Goal: Task Accomplishment & Management: Use online tool/utility

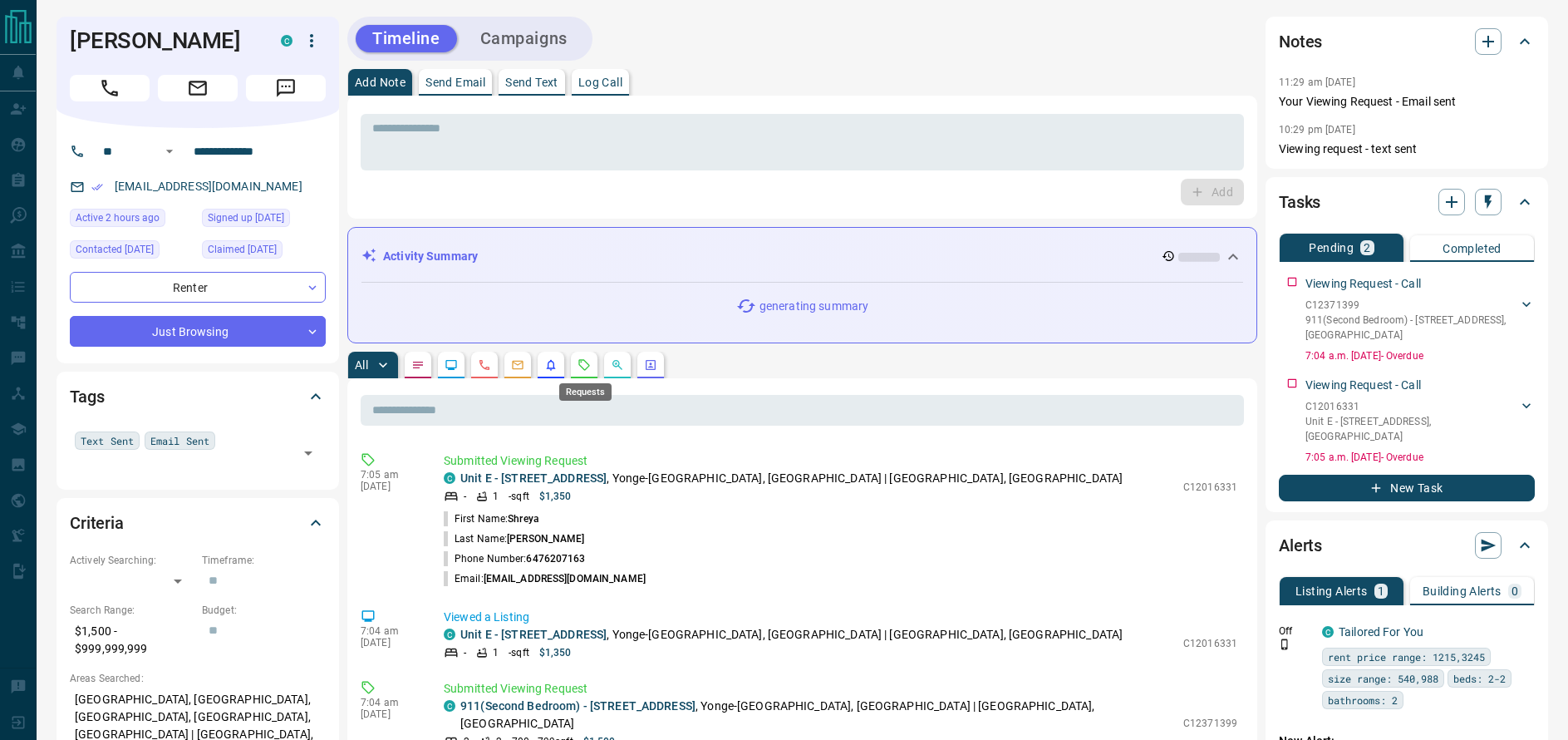
click at [590, 365] on icon "Requests" at bounding box center [584, 365] width 11 height 11
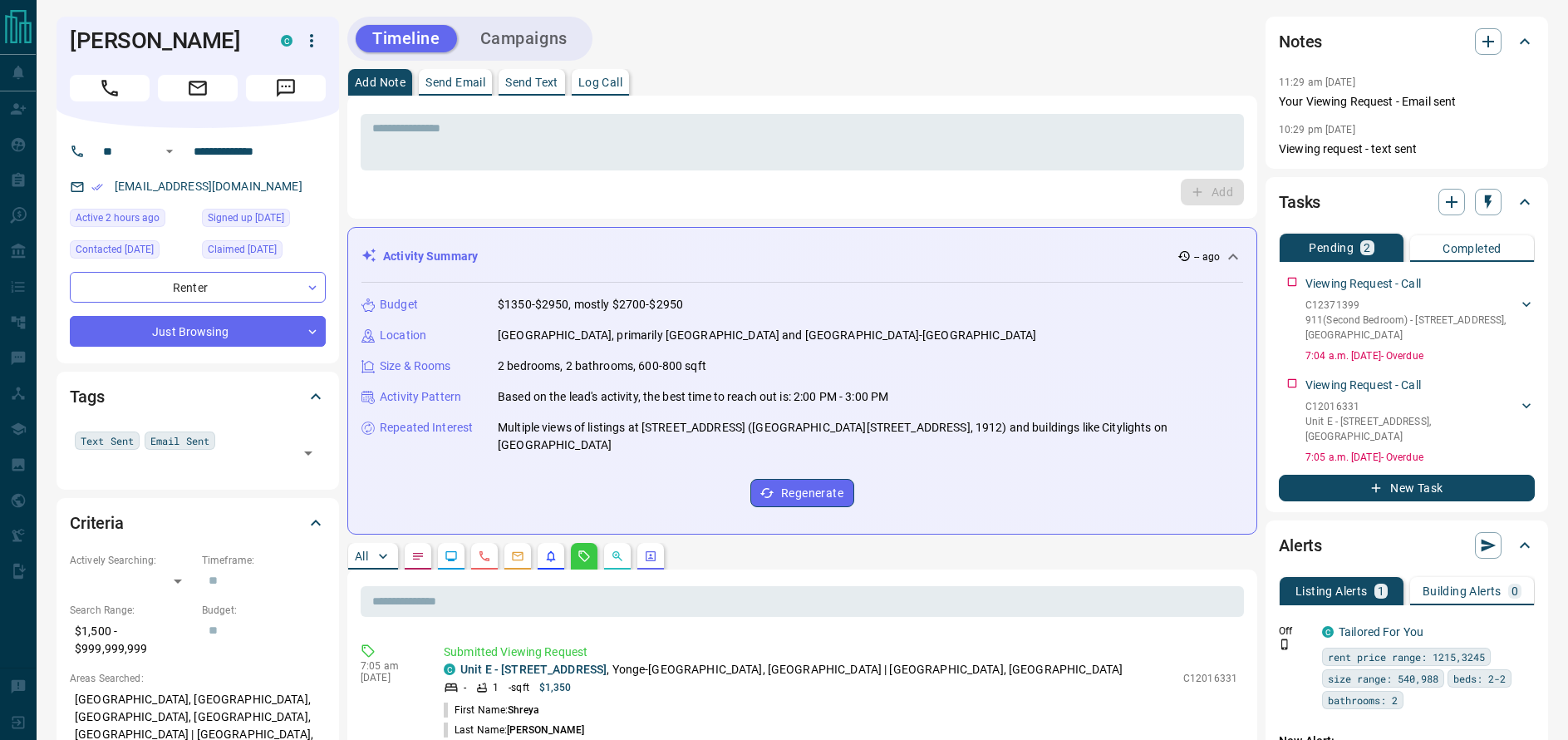
click at [547, 88] on p "Send Text" at bounding box center [531, 82] width 54 height 11
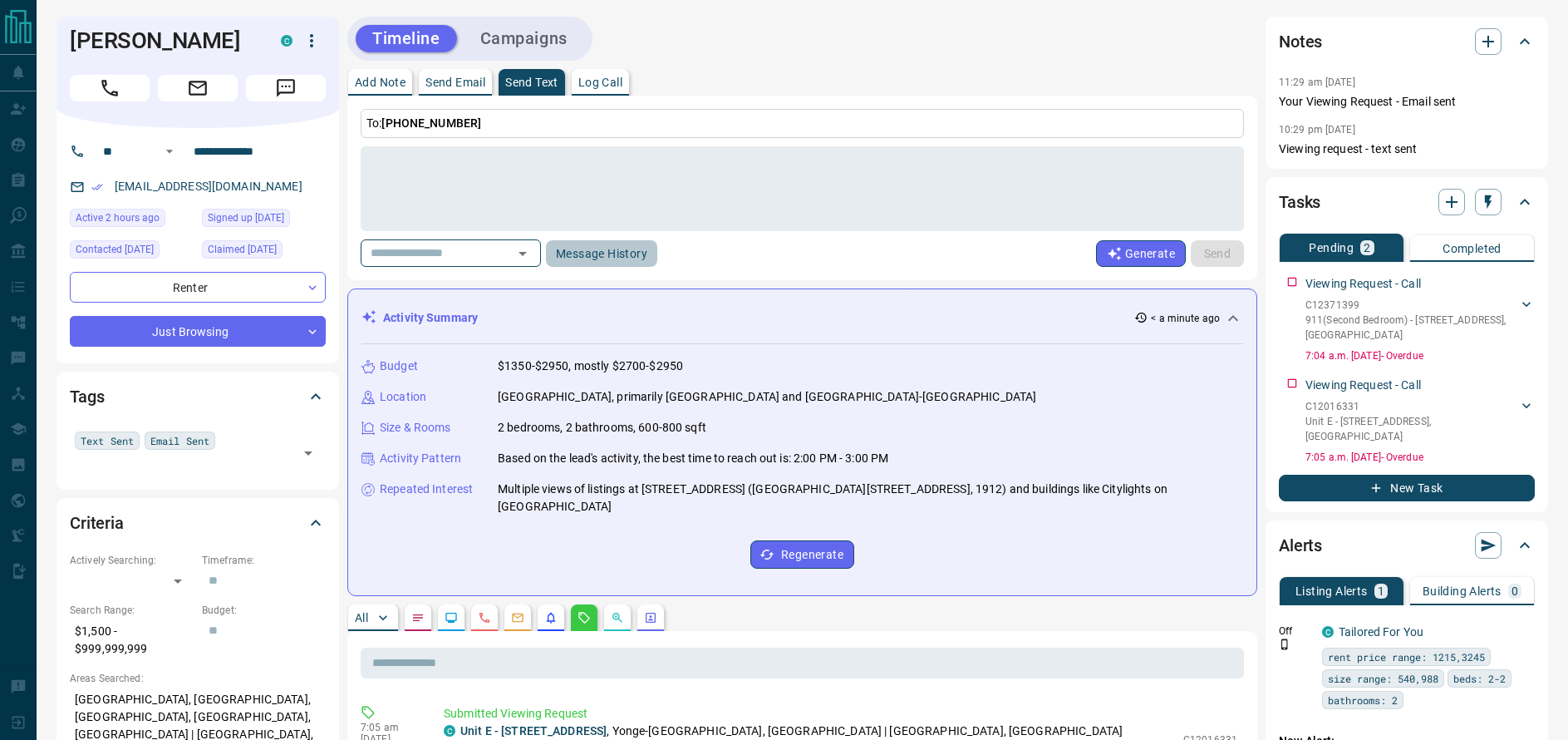
click at [613, 250] on button "Message History" at bounding box center [601, 253] width 112 height 26
click at [314, 40] on icon "button" at bounding box center [311, 40] width 20 height 20
click at [300, 91] on li "Reallocate" at bounding box center [278, 98] width 98 height 25
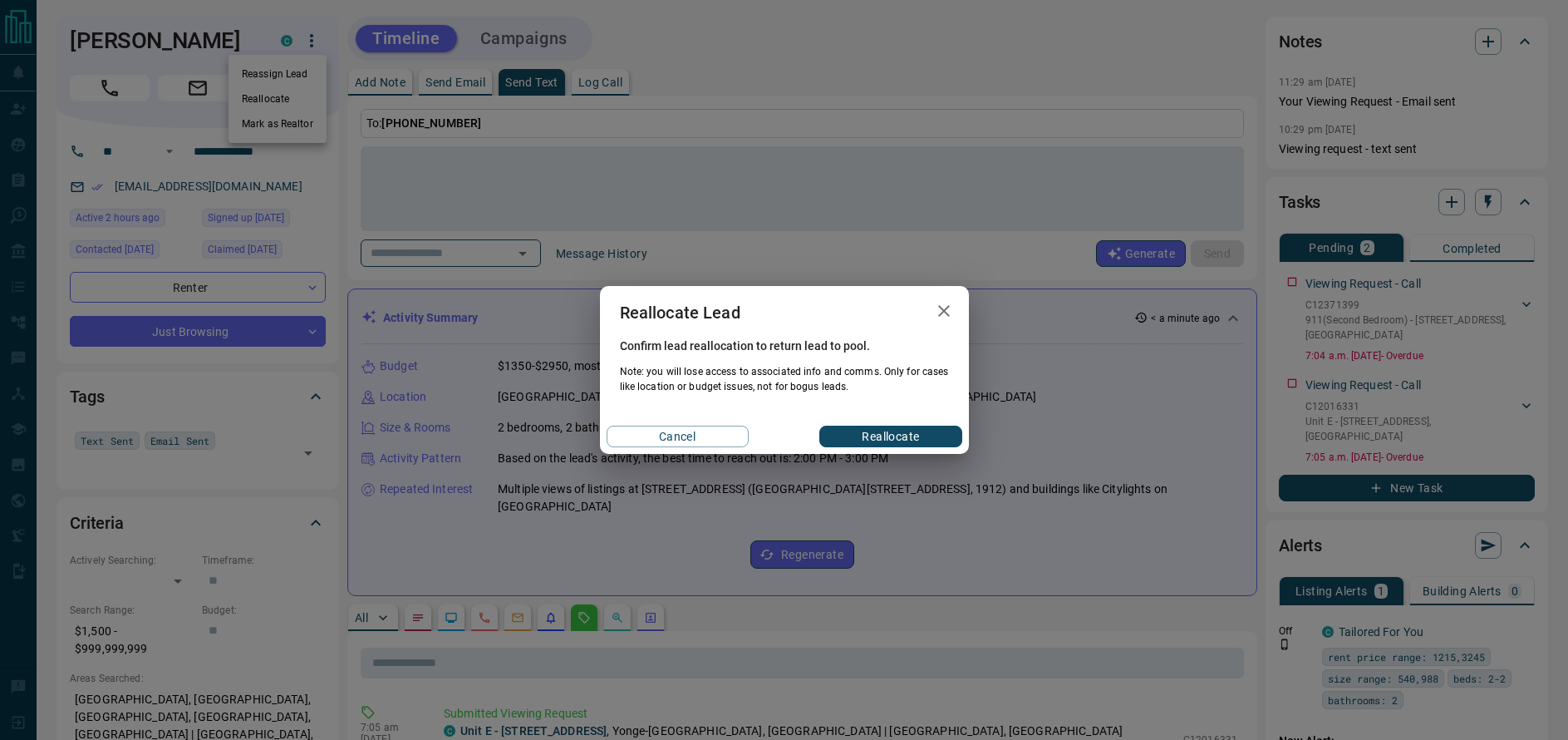
click at [847, 438] on button "Reallocate" at bounding box center [891, 436] width 142 height 22
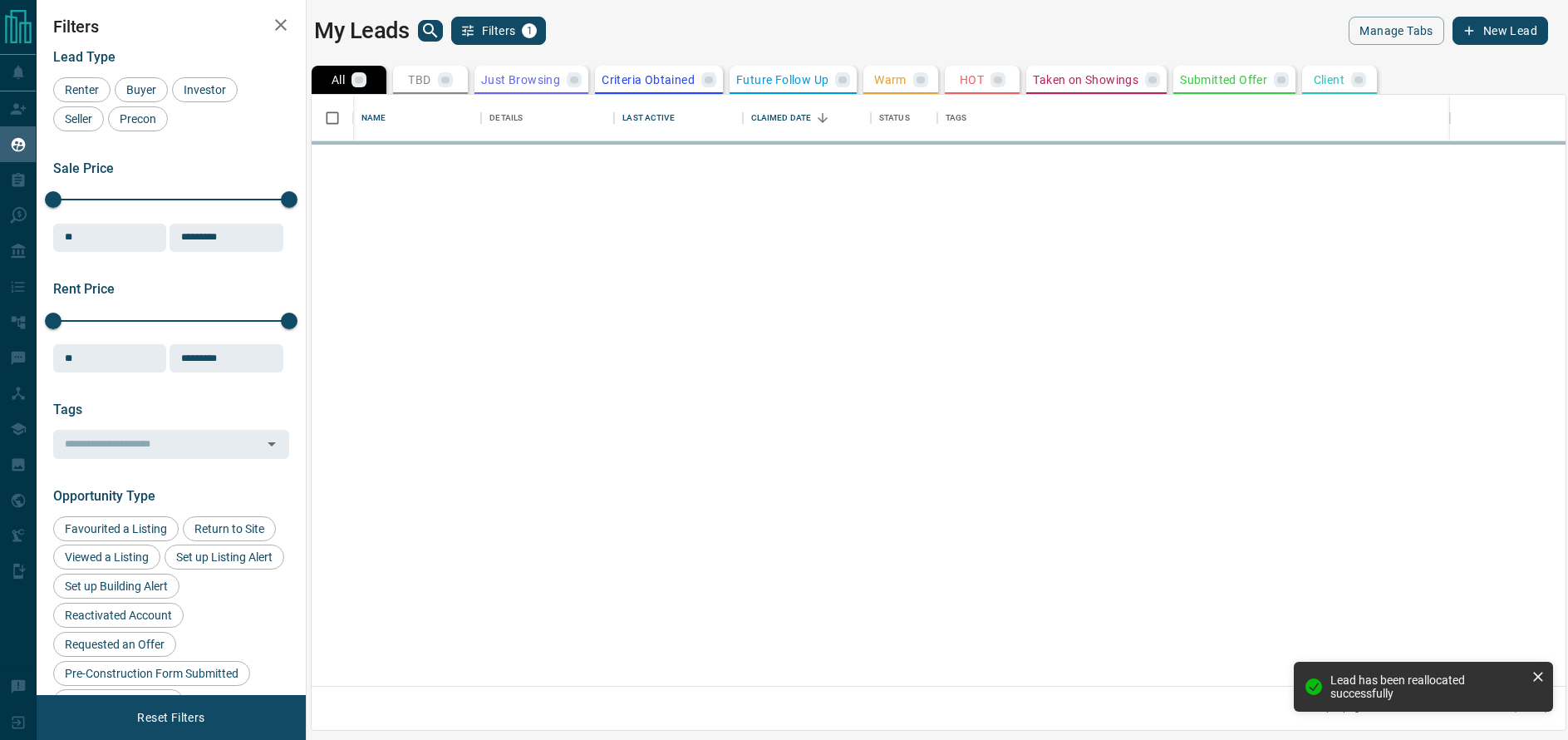
scroll to position [591, 1254]
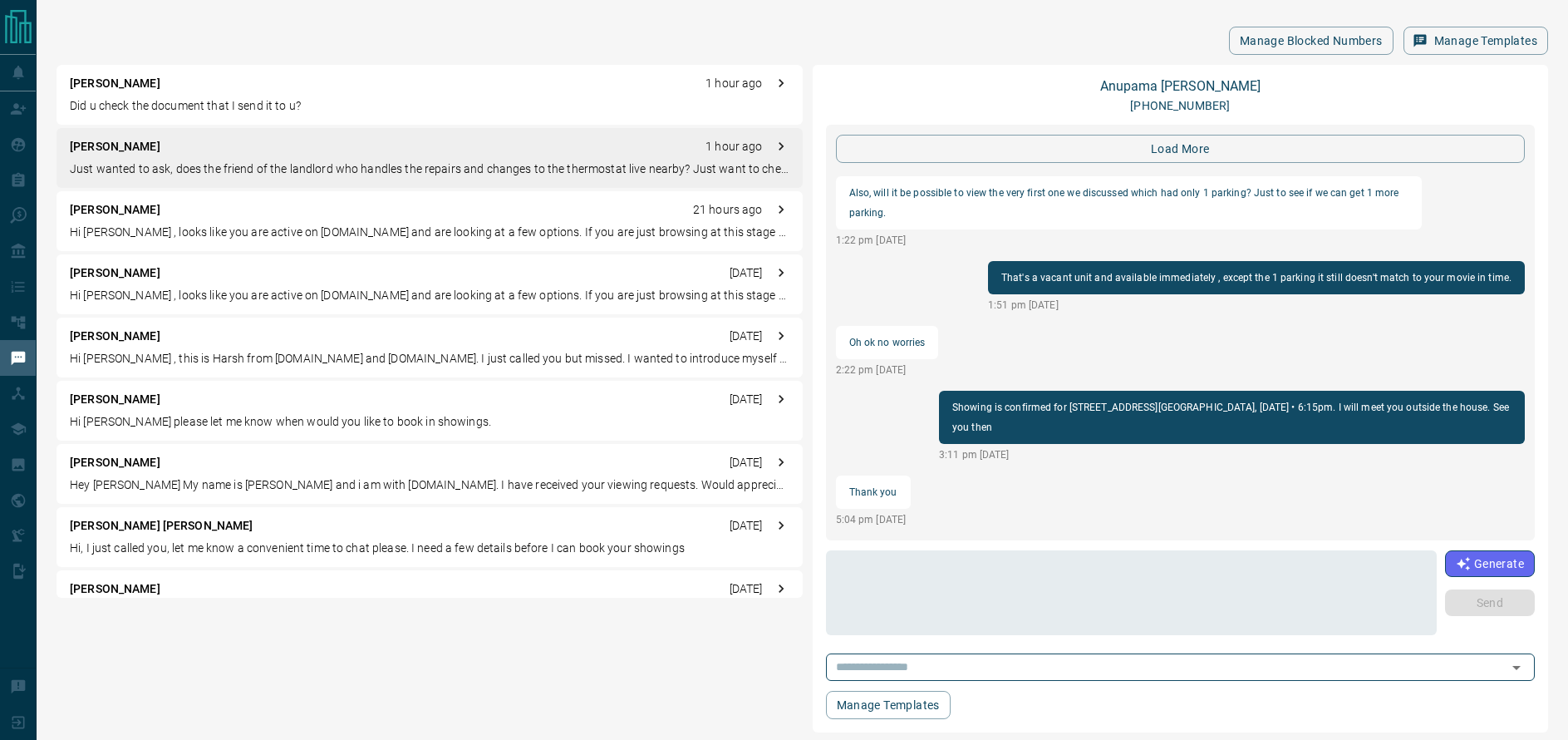
scroll to position [1738, 0]
